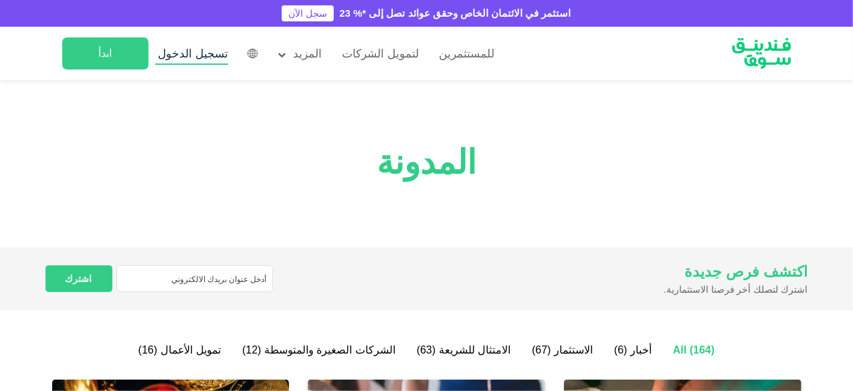
click at [211, 54] on span "تسجيل الدخول" at bounding box center [194, 53] width 70 height 13
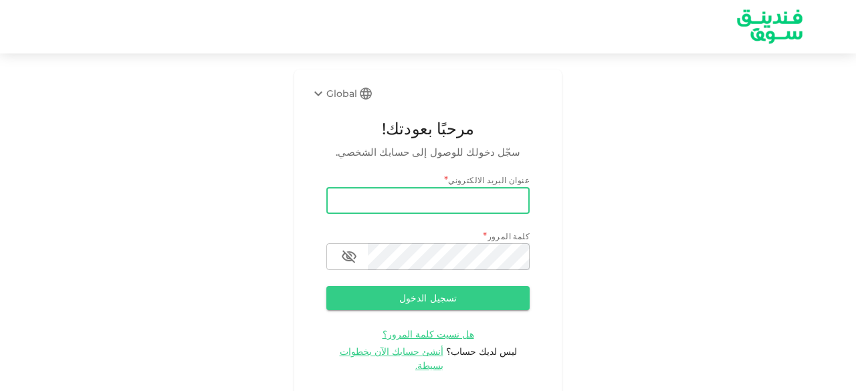
click at [371, 205] on input "email" at bounding box center [427, 200] width 203 height 27
type input "[EMAIL_ADDRESS][DOMAIN_NAME]"
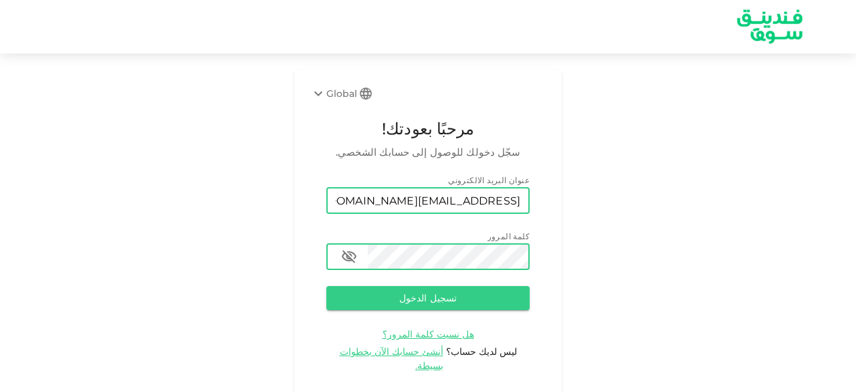
click at [326, 286] on button "تسجيل الدخول" at bounding box center [427, 298] width 203 height 24
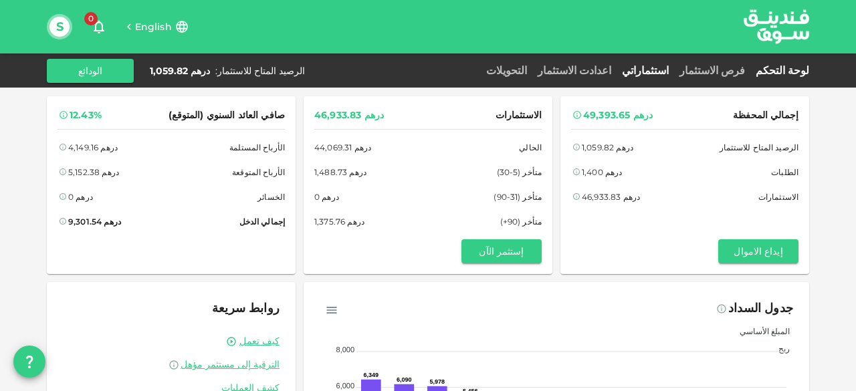
click at [674, 68] on link "استثماراتي" at bounding box center [646, 70] width 58 height 13
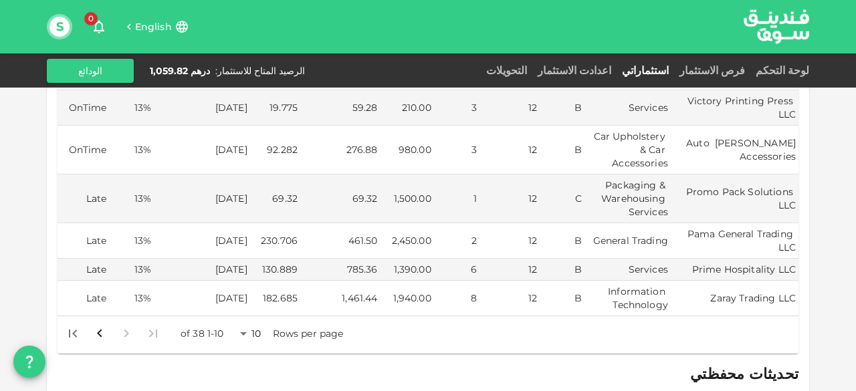
scroll to position [482, 0]
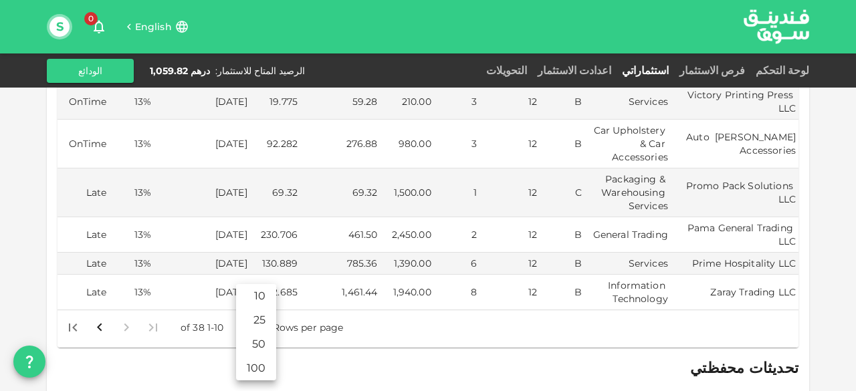
click at [246, 298] on body "English 0 S لوحة التحكم فرص الاستثمار استثماراتي اعدادت الاستثمار التحويلات الر…" at bounding box center [428, 195] width 856 height 391
click at [258, 342] on li "50" at bounding box center [256, 344] width 40 height 24
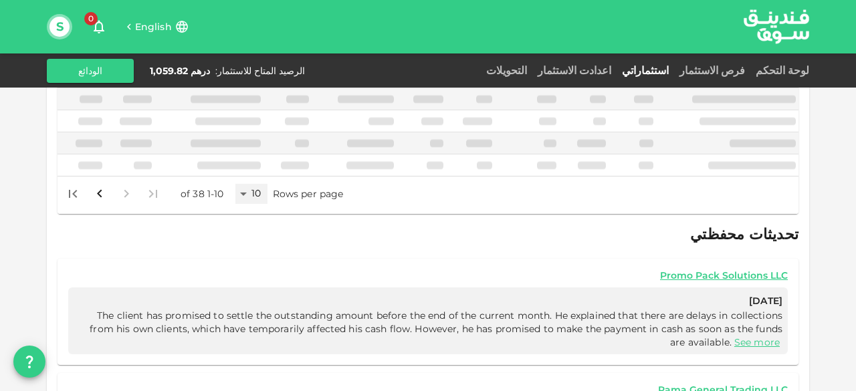
type input "50"
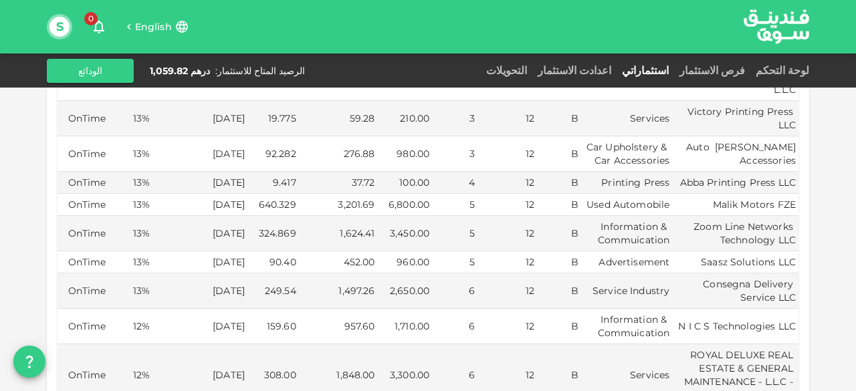
scroll to position [495, 0]
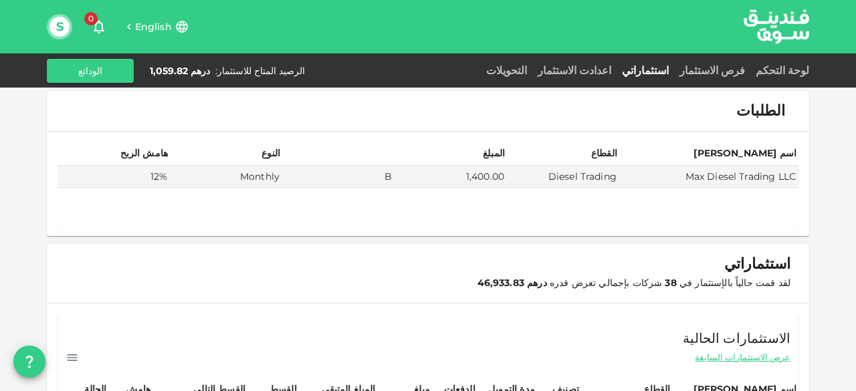
scroll to position [0, 0]
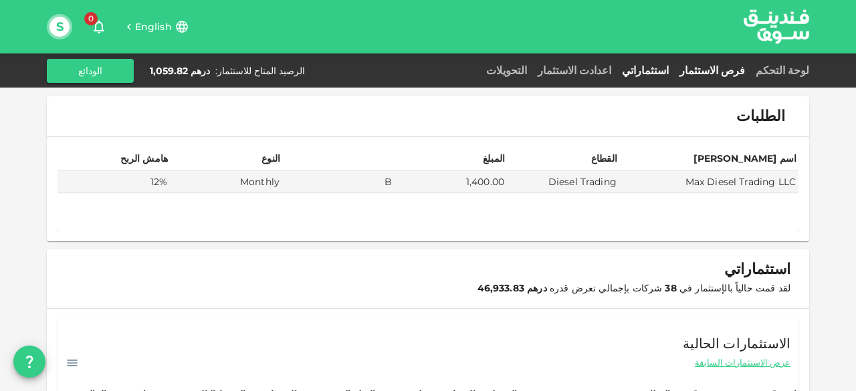
click at [743, 72] on link "فرص الاستثمار" at bounding box center [712, 70] width 76 height 13
